Goal: Task Accomplishment & Management: Use online tool/utility

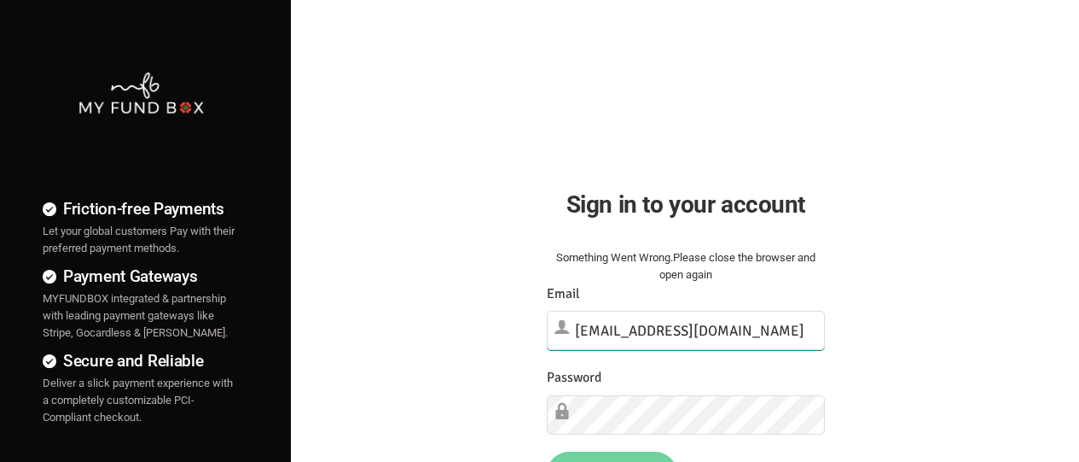
type input "[EMAIL_ADDRESS][DOMAIN_NAME]"
click at [612, 455] on button "Sign in" at bounding box center [612, 470] width 131 height 44
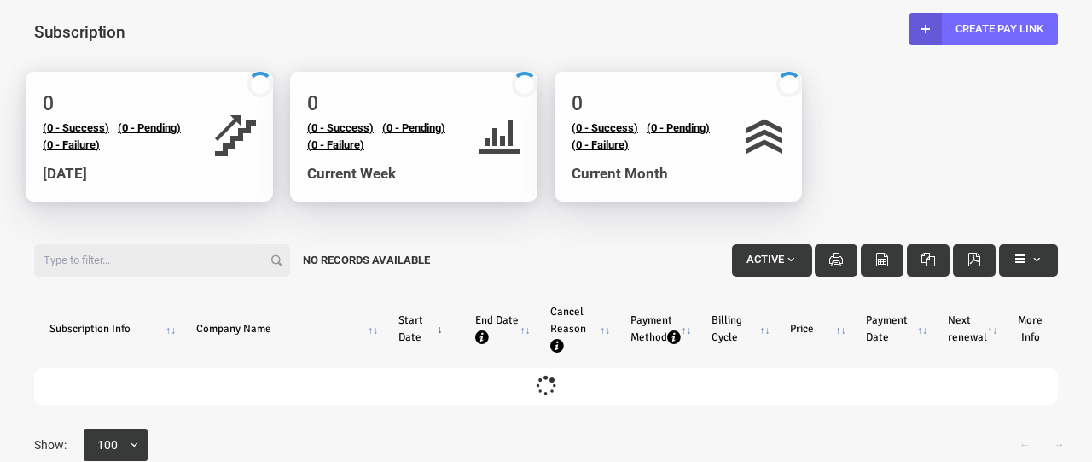
select select "100"
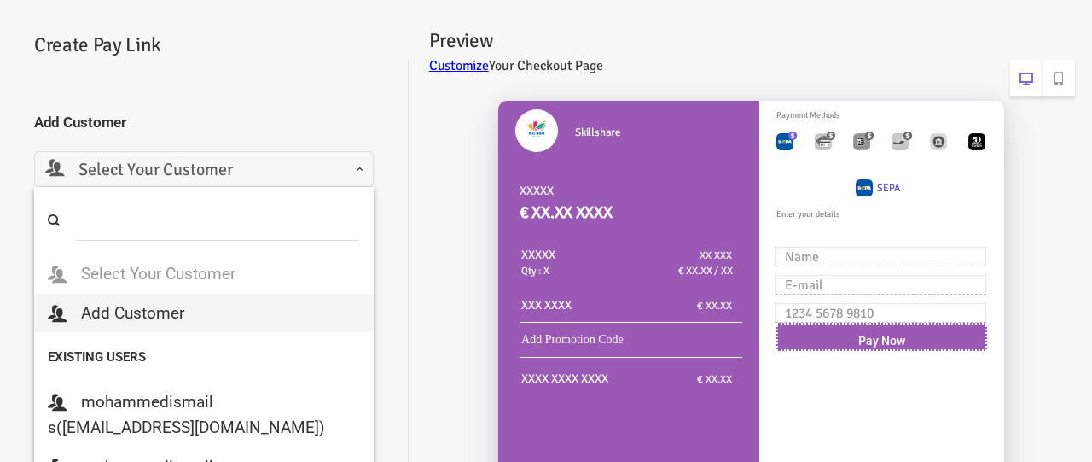
click at [171, 177] on span "Select Your Customer" at bounding box center [203, 170] width 317 height 26
